Goal: Task Accomplishment & Management: Manage account settings

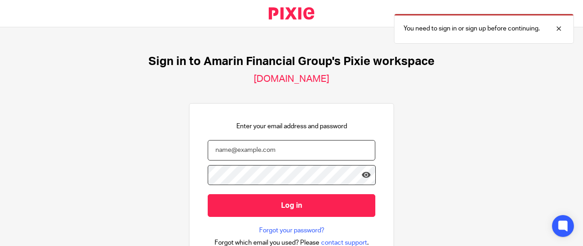
click at [312, 152] on input "email" at bounding box center [291, 150] width 167 height 20
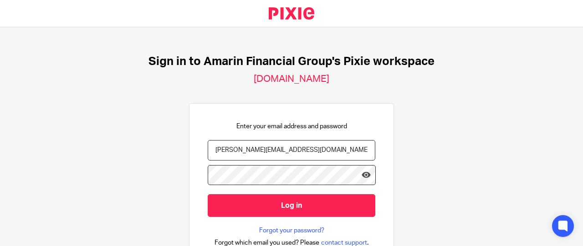
type input "[PERSON_NAME][EMAIL_ADDRESS][DOMAIN_NAME]"
click at [361, 181] on link at bounding box center [365, 177] width 9 height 12
click at [330, 213] on input "Log in" at bounding box center [291, 205] width 167 height 22
click at [216, 152] on input "email" at bounding box center [291, 150] width 167 height 20
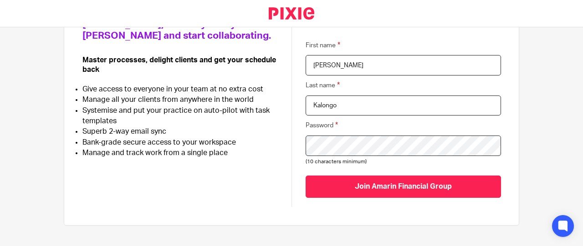
scroll to position [104, 0]
click at [385, 186] on input "Join Amarin Financial Group" at bounding box center [402, 186] width 195 height 22
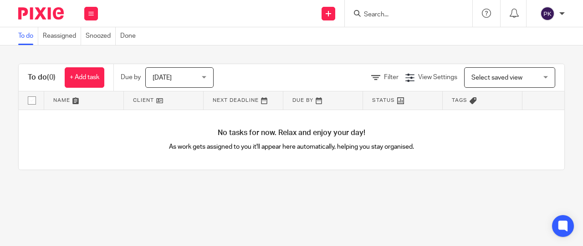
click at [34, 97] on input "checkbox" at bounding box center [31, 100] width 17 height 17
click at [206, 77] on div "Today Today" at bounding box center [179, 77] width 68 height 20
click at [265, 75] on div "Filter View Settings View Settings Manage saved views Select saved view Select …" at bounding box center [396, 77] width 335 height 20
click at [533, 79] on div "Select saved view Select saved view" at bounding box center [509, 77] width 91 height 20
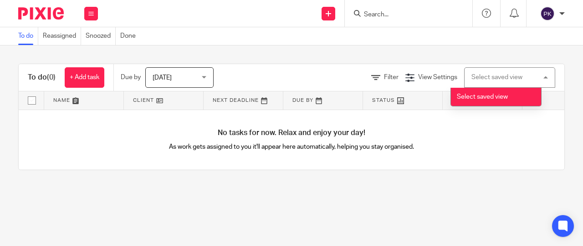
click at [501, 167] on div "No tasks for now. Relax and enjoy your day! As work gets assigned to you it'll …" at bounding box center [291, 140] width 545 height 60
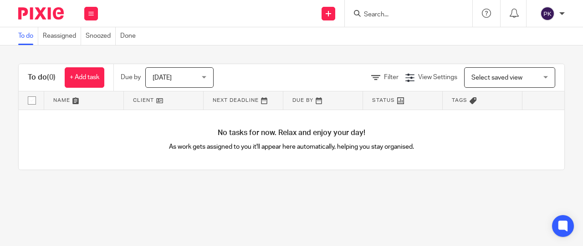
click at [34, 100] on input "checkbox" at bounding box center [31, 100] width 17 height 17
checkbox input "false"
click at [91, 13] on icon at bounding box center [90, 13] width 5 height 5
click at [90, 81] on link "Team" at bounding box center [86, 82] width 15 height 6
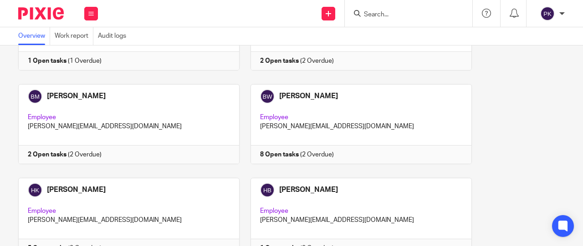
scroll to position [202, 0]
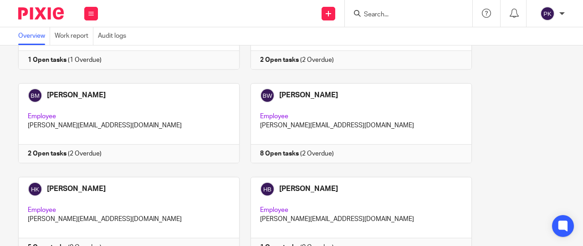
click at [346, 156] on link at bounding box center [355, 123] width 232 height 80
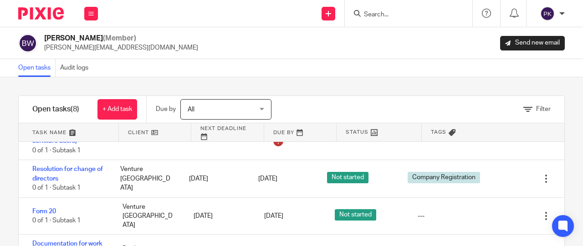
scroll to position [85, 0]
click at [91, 13] on icon at bounding box center [90, 13] width 5 height 5
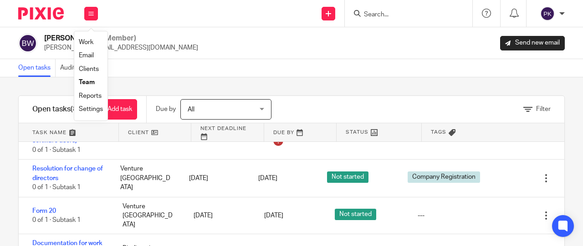
click at [92, 44] on link "Work" at bounding box center [86, 42] width 15 height 6
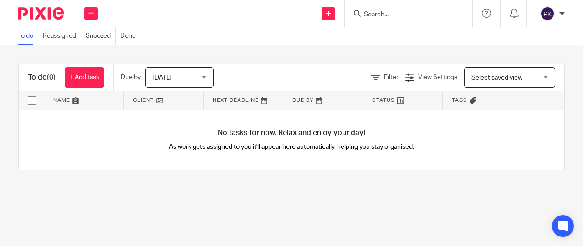
click at [91, 11] on icon at bounding box center [90, 13] width 5 height 5
click at [92, 43] on link "Work" at bounding box center [87, 42] width 16 height 6
click at [459, 102] on span "Tags" at bounding box center [458, 100] width 15 height 5
click at [393, 98] on link at bounding box center [402, 100] width 79 height 18
click at [133, 36] on link "Done" at bounding box center [130, 36] width 20 height 18
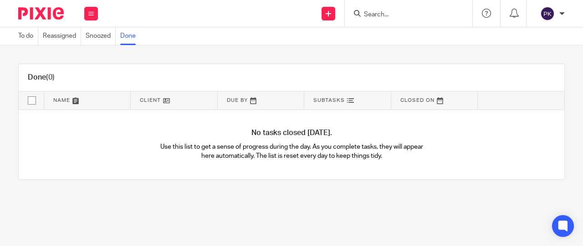
click at [28, 36] on link "To do" at bounding box center [28, 36] width 20 height 18
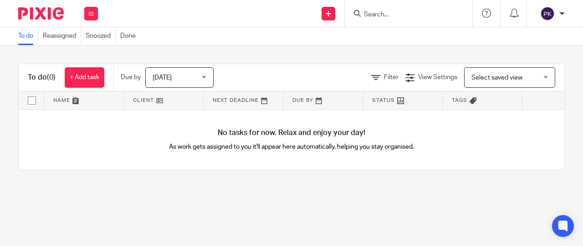
click at [92, 14] on icon at bounding box center [90, 13] width 5 height 5
click at [95, 78] on li "Team" at bounding box center [91, 82] width 24 height 13
click at [92, 79] on li "Team" at bounding box center [91, 82] width 24 height 13
click at [89, 81] on link "Team" at bounding box center [86, 82] width 15 height 6
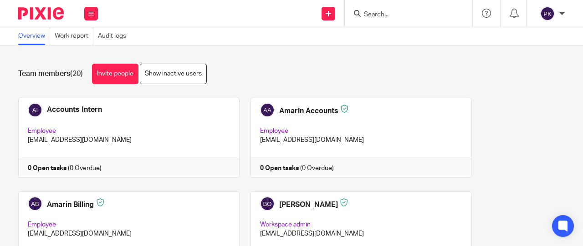
click at [202, 76] on link "Show inactive users" at bounding box center [173, 74] width 67 height 20
click at [117, 68] on link "Invite people" at bounding box center [115, 74] width 46 height 20
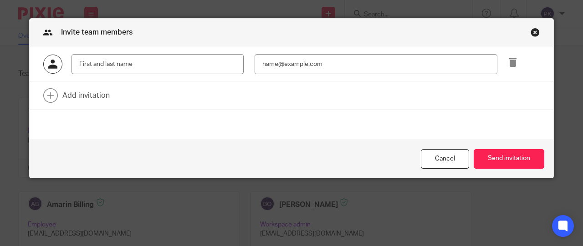
click at [530, 30] on div "Close this dialog window" at bounding box center [534, 32] width 9 height 9
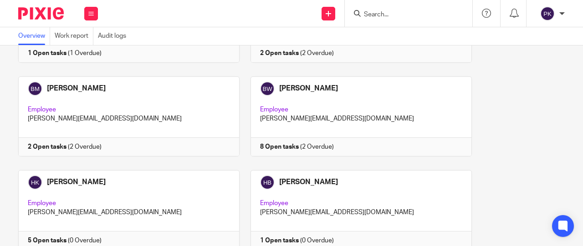
scroll to position [206, 0]
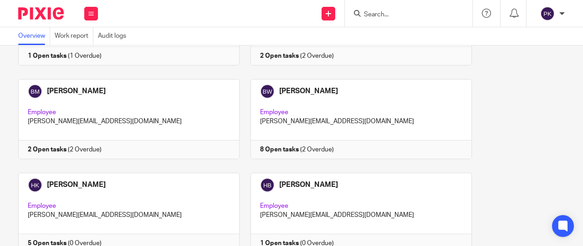
click at [371, 155] on link at bounding box center [355, 119] width 232 height 80
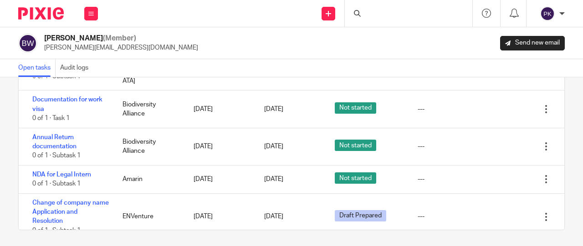
scroll to position [74, 0]
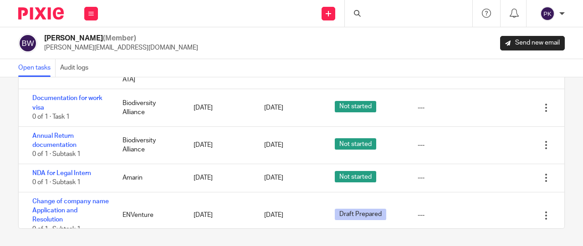
click at [340, 209] on span "Draft Prepared" at bounding box center [360, 214] width 51 height 11
click at [306, 216] on div "Change of company name Application and Resolution 0 of 1 · Subtask 1 ENVenture …" at bounding box center [291, 216] width 545 height 46
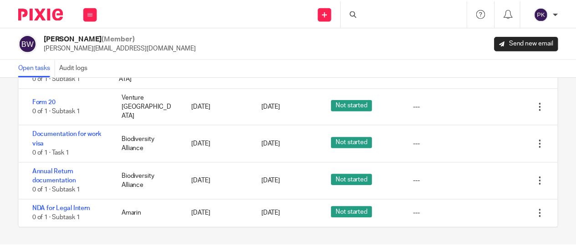
scroll to position [117, 0]
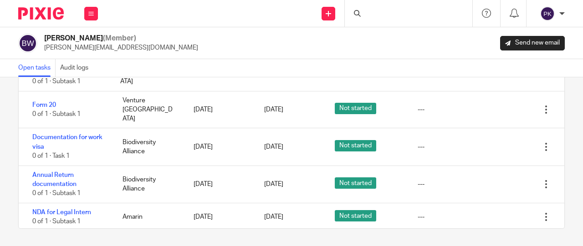
click at [294, 213] on link "15 Aug 2025" at bounding box center [284, 218] width 41 height 10
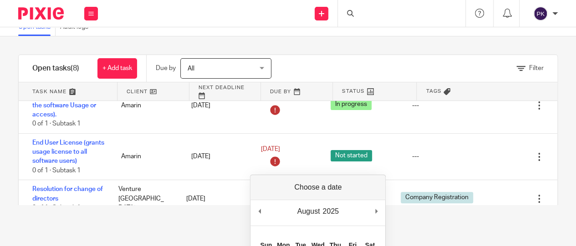
scroll to position [46, 0]
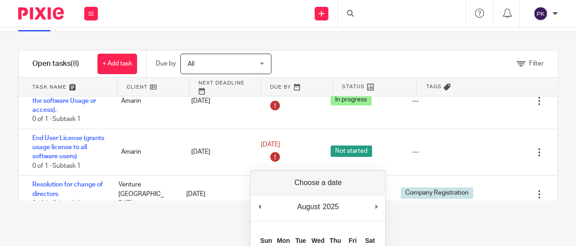
click at [433, 201] on html "Work Email Clients Team Reports Work Email Clients Team Reports Settings Send n…" at bounding box center [288, 77] width 576 height 246
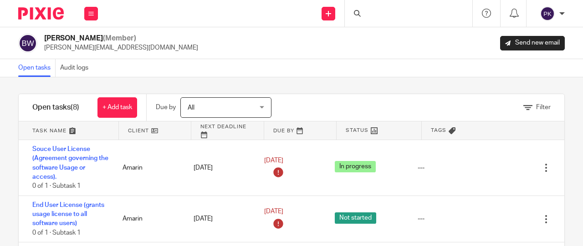
scroll to position [0, 0]
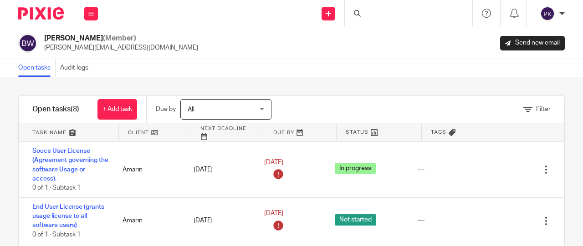
click at [96, 11] on button at bounding box center [91, 14] width 14 height 14
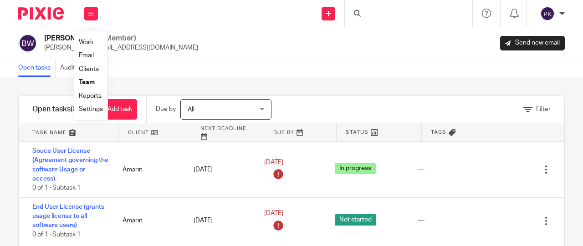
click at [94, 42] on li "Work" at bounding box center [91, 42] width 24 height 13
click at [87, 41] on link "Work" at bounding box center [86, 42] width 15 height 6
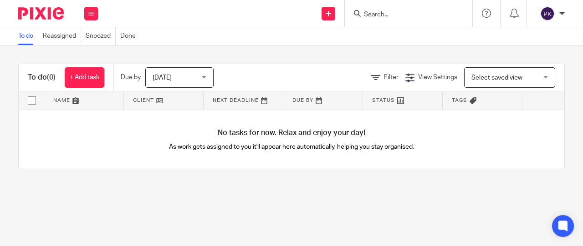
click at [92, 6] on div "Work Email Clients Team Reports Settings" at bounding box center [91, 13] width 32 height 27
click at [98, 66] on li "Clients" at bounding box center [91, 69] width 24 height 13
click at [94, 68] on link "Clients" at bounding box center [89, 69] width 20 height 6
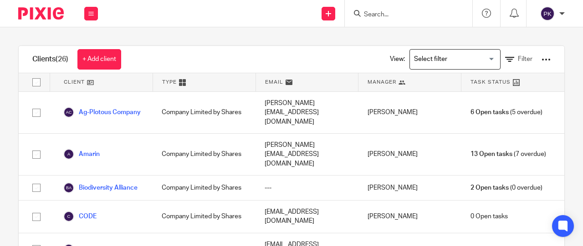
click at [102, 14] on div "Work Email Clients Team Reports Settings" at bounding box center [91, 13] width 32 height 27
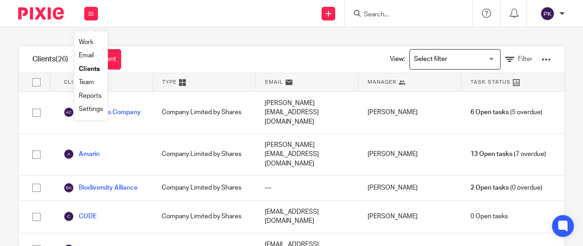
click at [86, 14] on button at bounding box center [91, 14] width 14 height 14
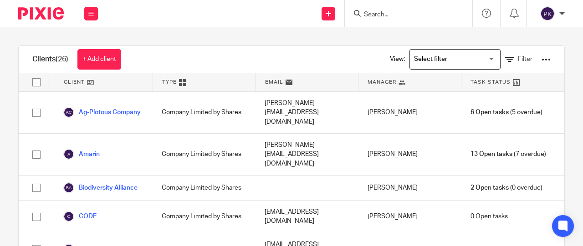
click at [86, 14] on button at bounding box center [91, 14] width 14 height 14
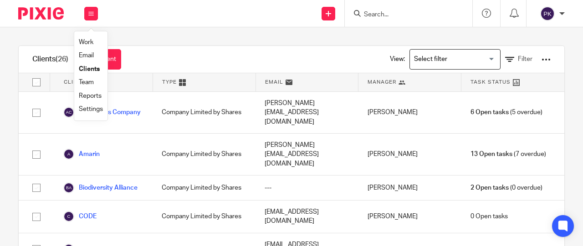
click at [96, 106] on li "Settings" at bounding box center [91, 109] width 24 height 13
click at [96, 107] on link "Settings" at bounding box center [91, 109] width 24 height 6
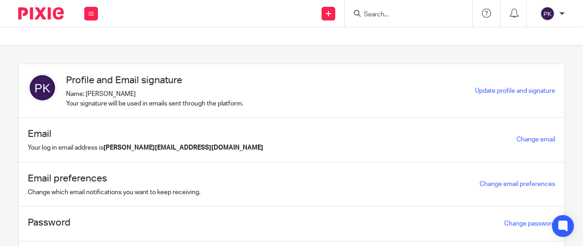
drag, startPoint x: 0, startPoint y: 0, endPoint x: 342, endPoint y: 111, distance: 359.7
click at [342, 111] on div "Profile and Email signature Name: Patrick Kalongo Your signature will be used i…" at bounding box center [291, 91] width 545 height 54
click at [88, 17] on button at bounding box center [91, 14] width 14 height 14
click at [84, 52] on li "Email" at bounding box center [90, 55] width 25 height 13
click at [88, 58] on link "Email" at bounding box center [85, 55] width 15 height 6
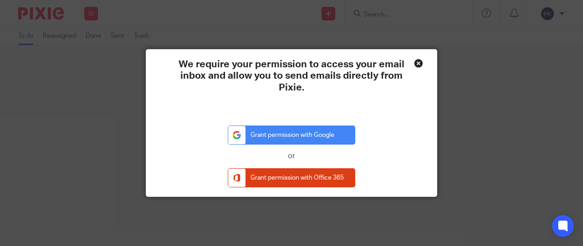
click at [276, 128] on link "Grant permission with Google" at bounding box center [291, 136] width 127 height 20
click at [279, 137] on link "Grant permission with Google" at bounding box center [291, 136] width 127 height 20
click at [414, 62] on div "Close this dialog window" at bounding box center [418, 63] width 9 height 9
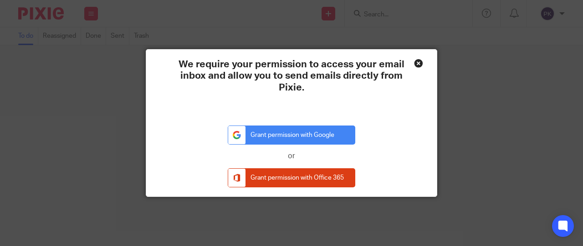
click at [294, 137] on link "Grant permission with Google" at bounding box center [291, 136] width 127 height 20
click at [414, 61] on div "Close this dialog window" at bounding box center [418, 63] width 9 height 9
click at [452, 109] on div "We require your permission to access your email inbox and allow you to send ema…" at bounding box center [291, 123] width 583 height 246
click at [415, 64] on div "Close this dialog window" at bounding box center [418, 63] width 9 height 9
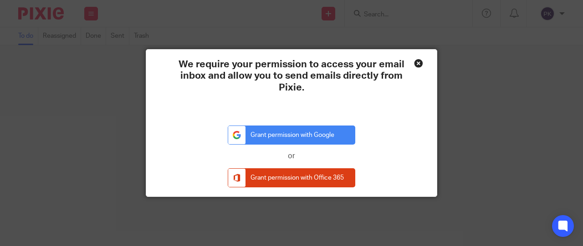
click at [415, 64] on div "Close this dialog window" at bounding box center [418, 63] width 9 height 9
click at [335, 133] on link "Grant permission with Google" at bounding box center [291, 136] width 127 height 20
click at [415, 62] on div "Close this dialog window" at bounding box center [418, 63] width 9 height 9
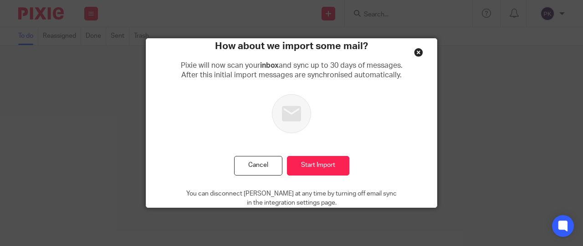
click at [252, 166] on button "Cancel" at bounding box center [258, 166] width 48 height 20
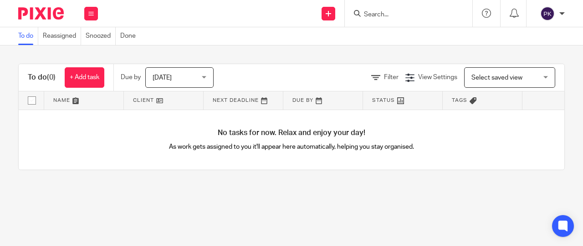
click at [335, 79] on div "Filter View Settings View Settings Manage saved views Select saved view Select …" at bounding box center [396, 77] width 335 height 20
click at [452, 99] on span "Tags" at bounding box center [458, 100] width 15 height 5
click at [539, 72] on div "Select saved view Select saved view" at bounding box center [509, 77] width 91 height 20
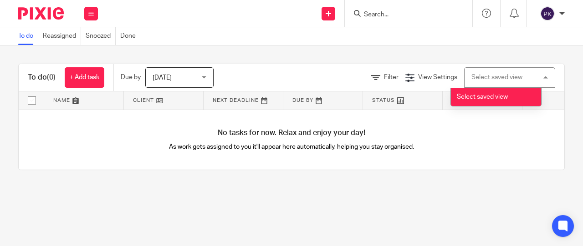
click at [533, 81] on div "Select saved view Select saved view" at bounding box center [509, 77] width 91 height 20
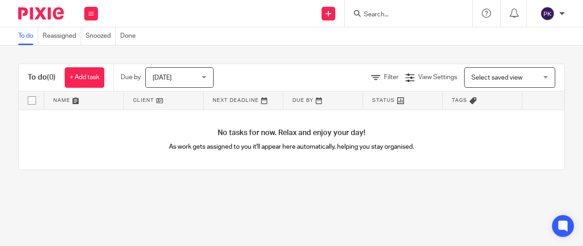
click at [533, 81] on div "Select saved view Select saved view" at bounding box center [509, 77] width 91 height 20
click at [479, 138] on h4 "No tasks for now. Relax and enjoy your day!" at bounding box center [291, 133] width 545 height 10
click at [205, 80] on div "[DATE] [DATE]" at bounding box center [179, 77] width 68 height 20
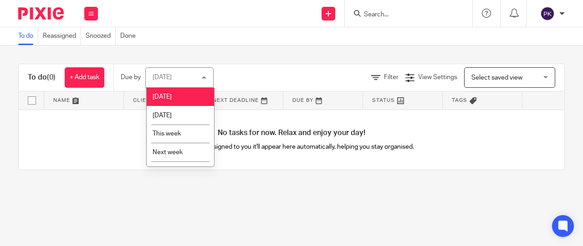
click at [218, 83] on div "[DATE] [DATE] [DATE] [DATE] This week Next week This month Next month All [DATE]" at bounding box center [183, 77] width 77 height 20
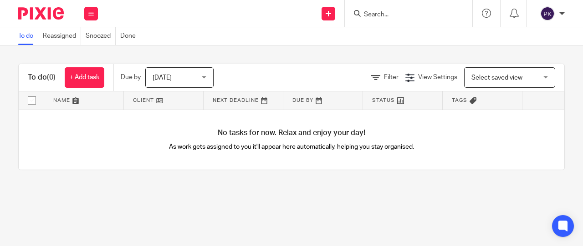
click at [32, 100] on input "checkbox" at bounding box center [31, 100] width 17 height 17
checkbox input "false"
click at [94, 10] on button at bounding box center [91, 14] width 14 height 14
click at [89, 81] on link "Team" at bounding box center [86, 82] width 15 height 6
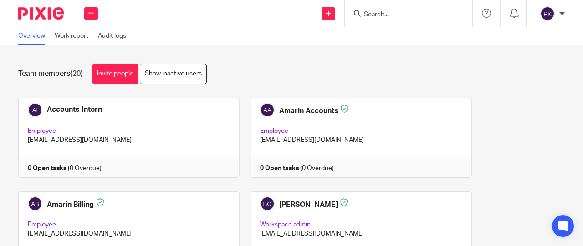
click at [62, 41] on link "Work report" at bounding box center [74, 36] width 39 height 18
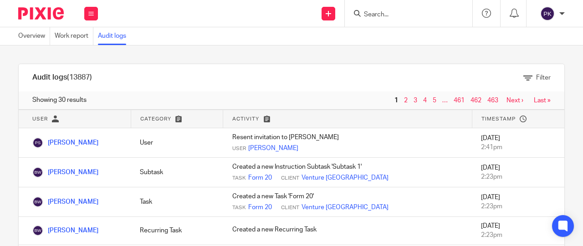
click at [330, 149] on div "User [PERSON_NAME]" at bounding box center [347, 148] width 231 height 9
click at [404, 101] on link "2" at bounding box center [406, 100] width 4 height 6
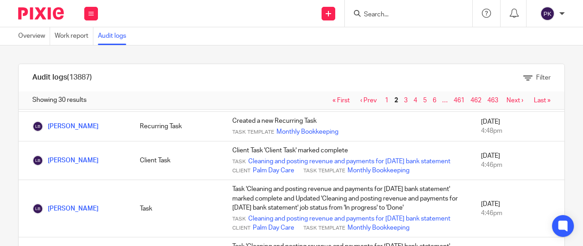
scroll to position [269, 0]
